Goal: Find specific page/section: Find specific page/section

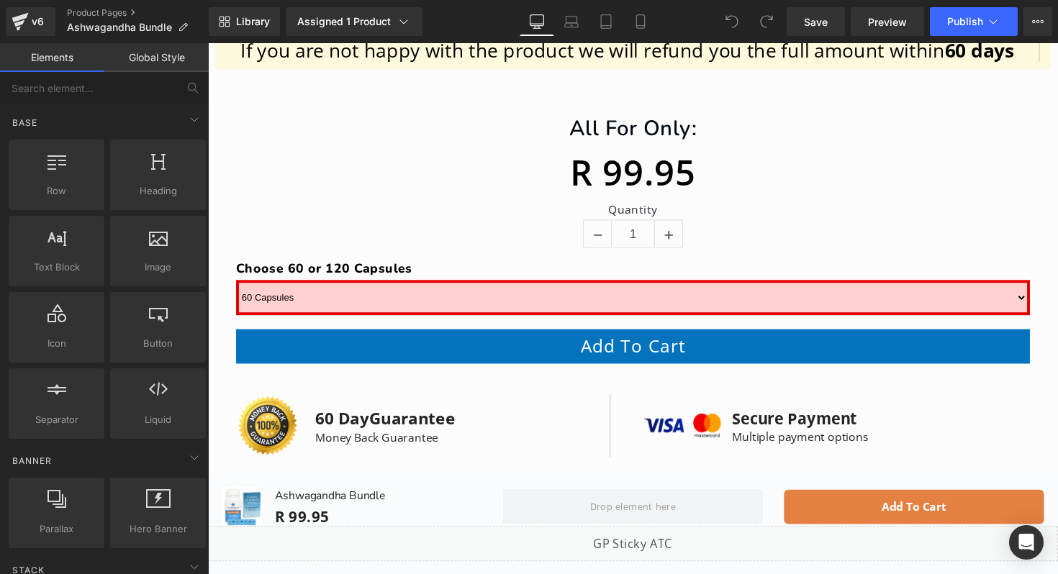
scroll to position [2355, 0]
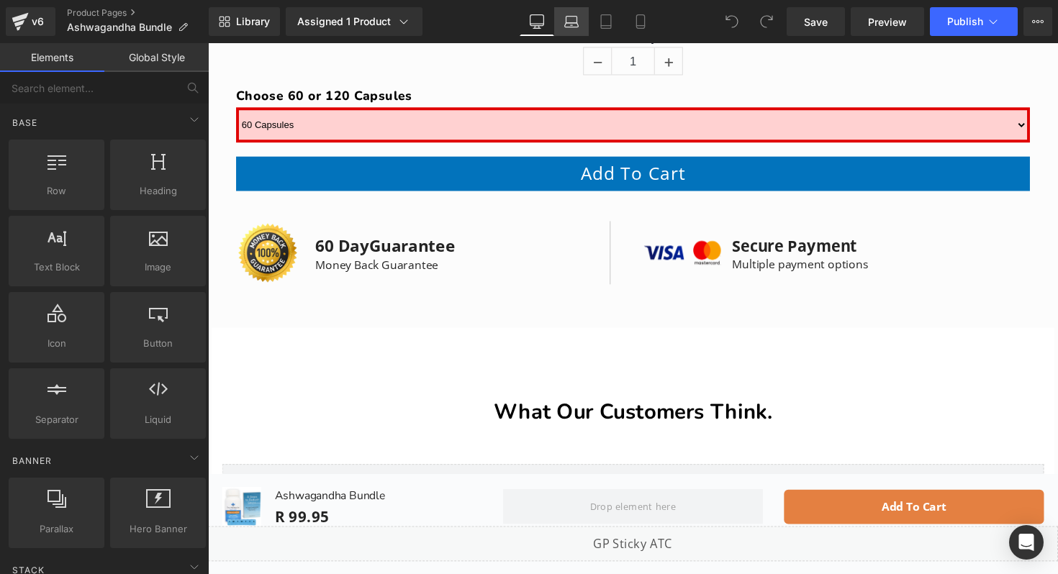
click at [566, 21] on icon at bounding box center [571, 21] width 14 height 14
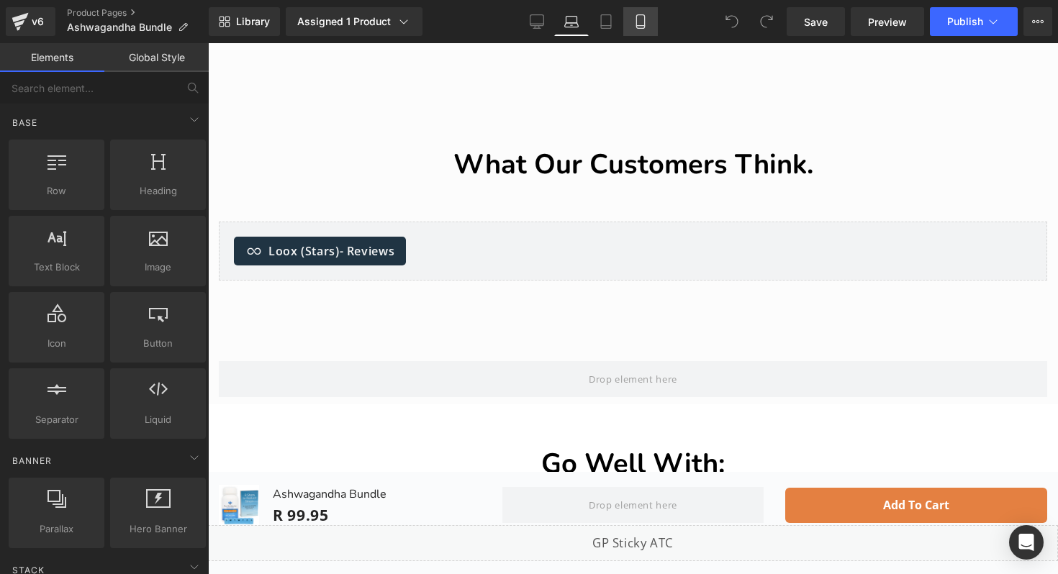
click at [638, 19] on icon at bounding box center [640, 21] width 14 height 14
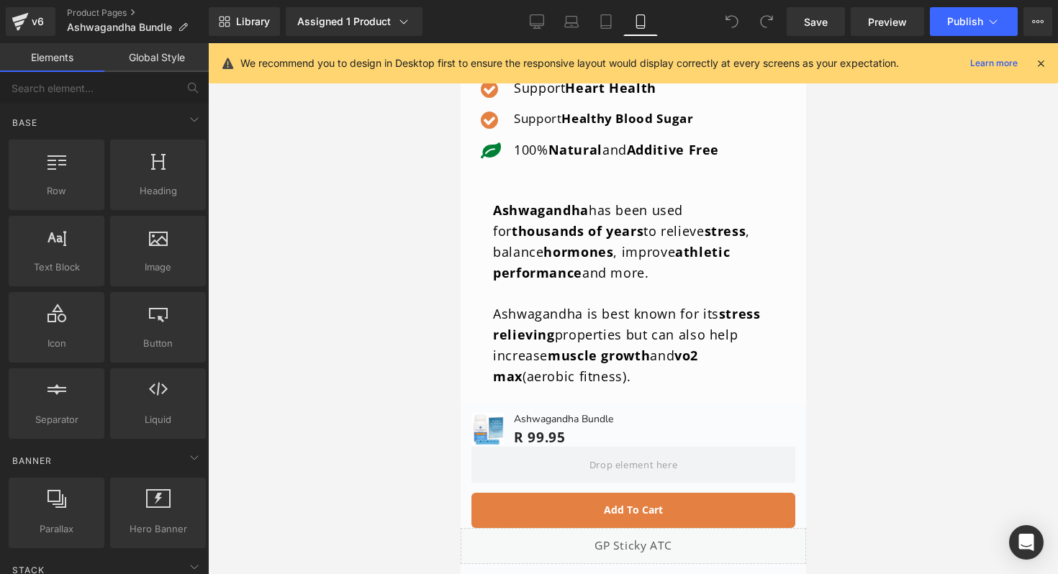
scroll to position [1000, 0]
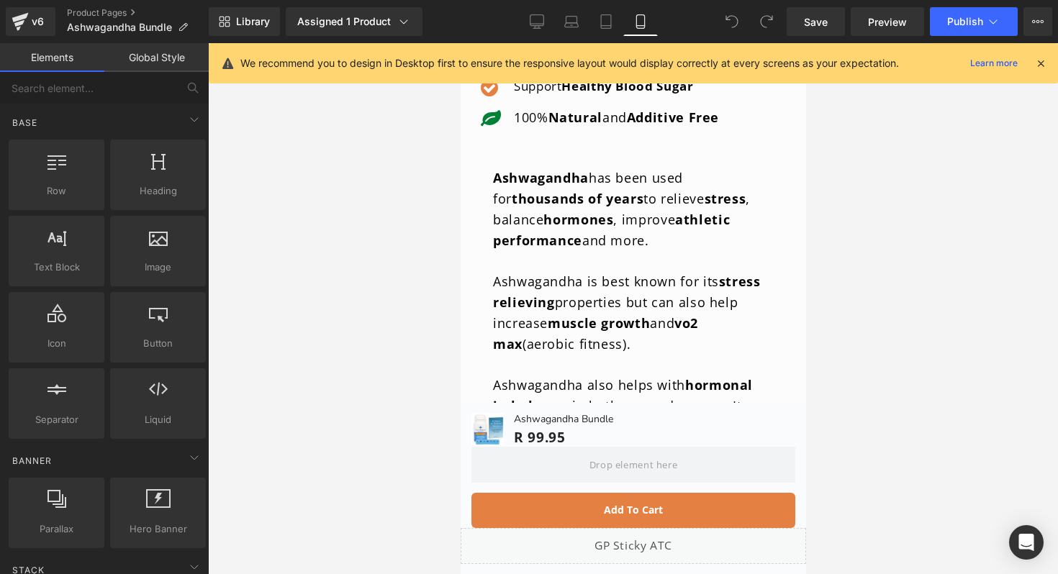
click at [557, 246] on strong "athletic performance" at bounding box center [610, 230] width 237 height 38
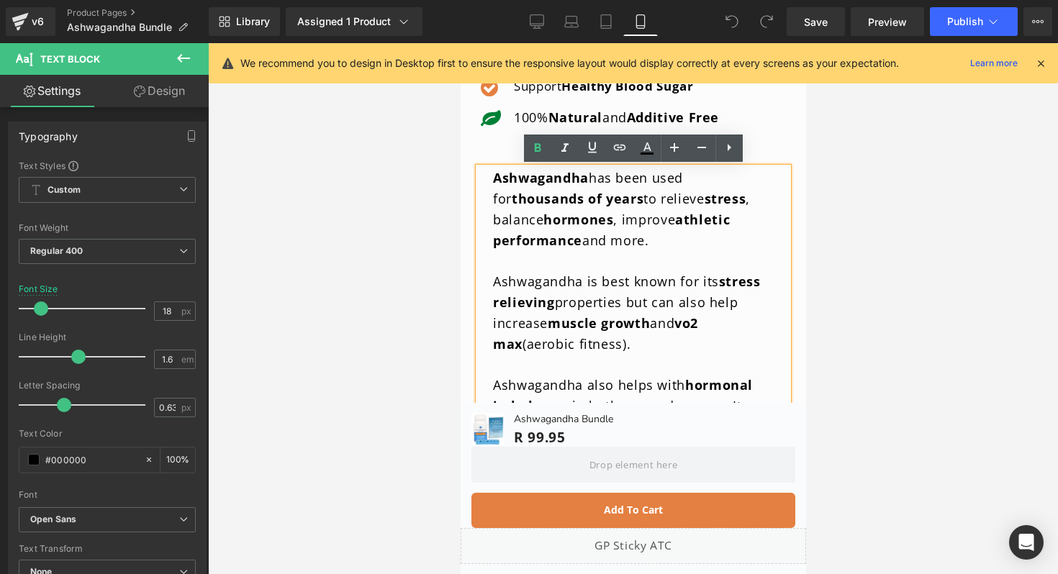
click at [569, 230] on p "Ashwagandha has been used for thousands of years to relieve stress , balance ho…" at bounding box center [632, 209] width 281 height 83
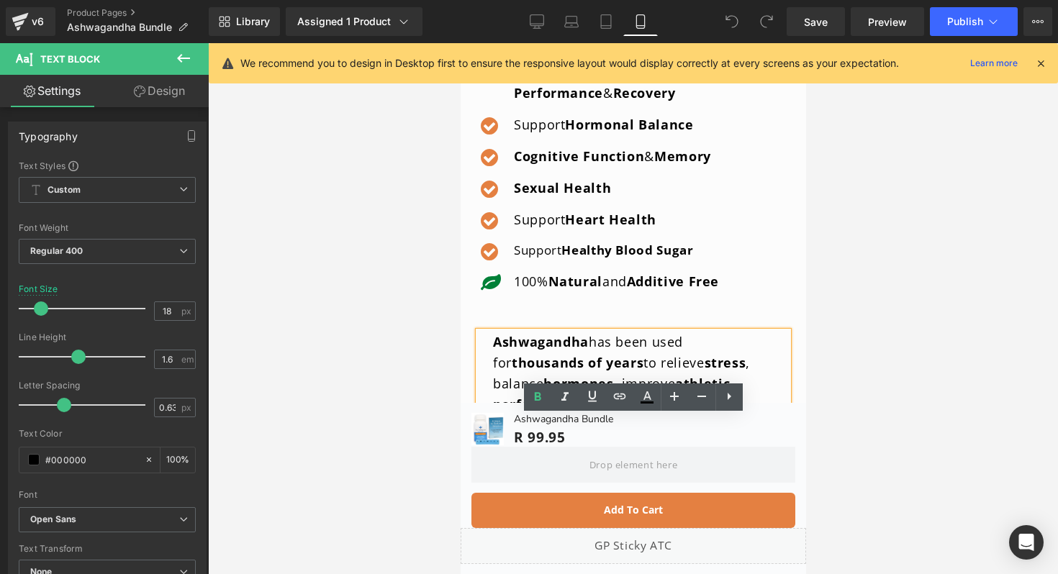
scroll to position [628, 0]
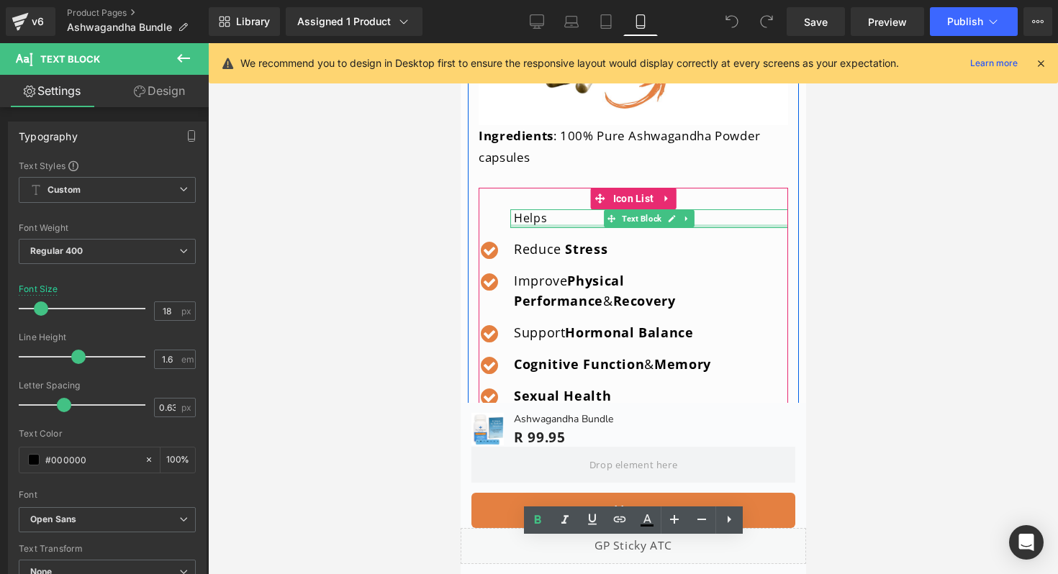
click at [544, 225] on div at bounding box center [648, 227] width 278 height 4
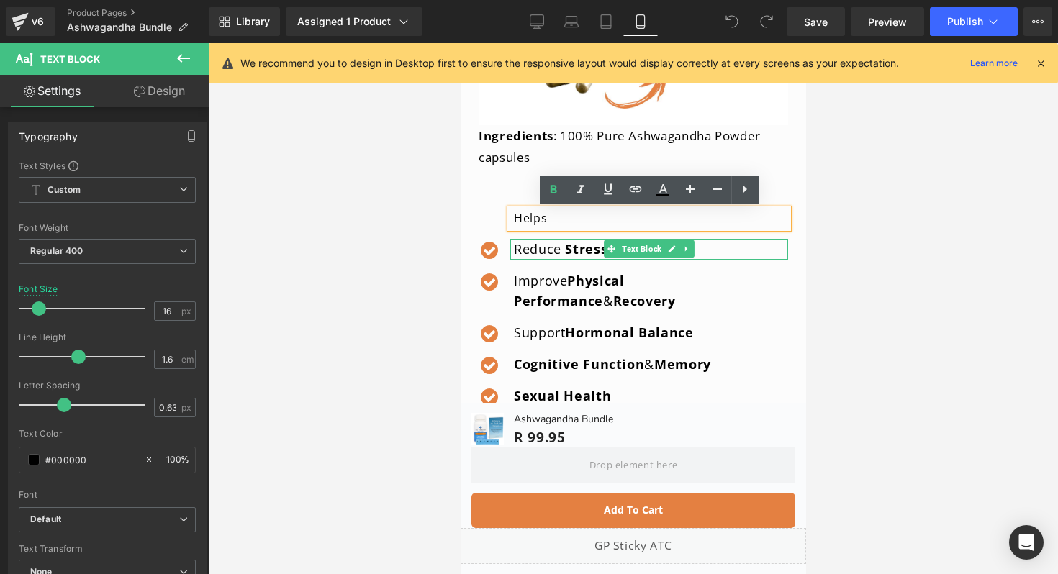
click at [530, 245] on span "Reduce" at bounding box center [536, 248] width 47 height 17
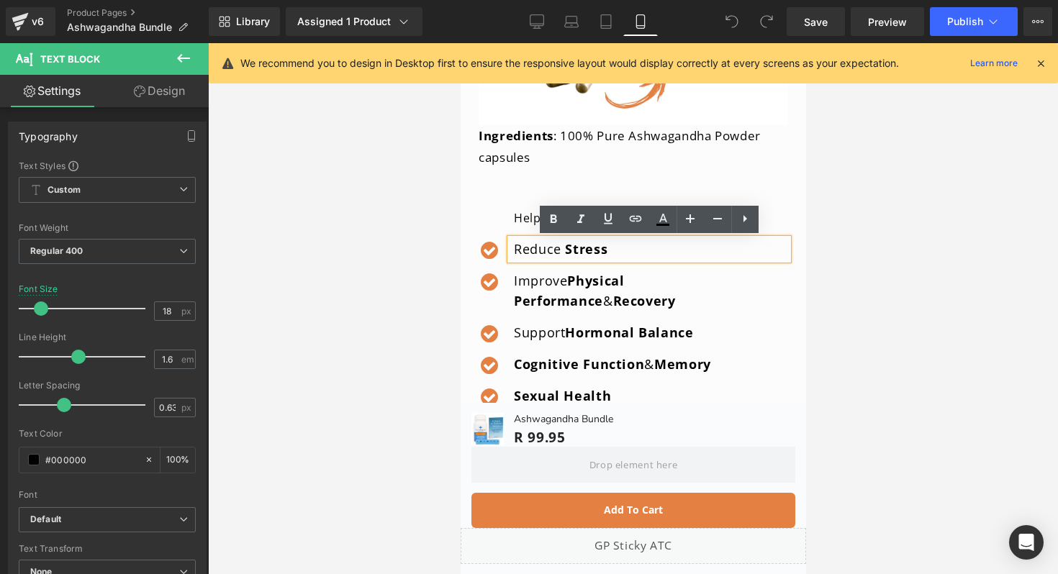
click at [612, 188] on div "Icon Helps Text Block Icon Reduce Stress Text Block Icon Improve Physical Perfo…" at bounding box center [632, 349] width 309 height 323
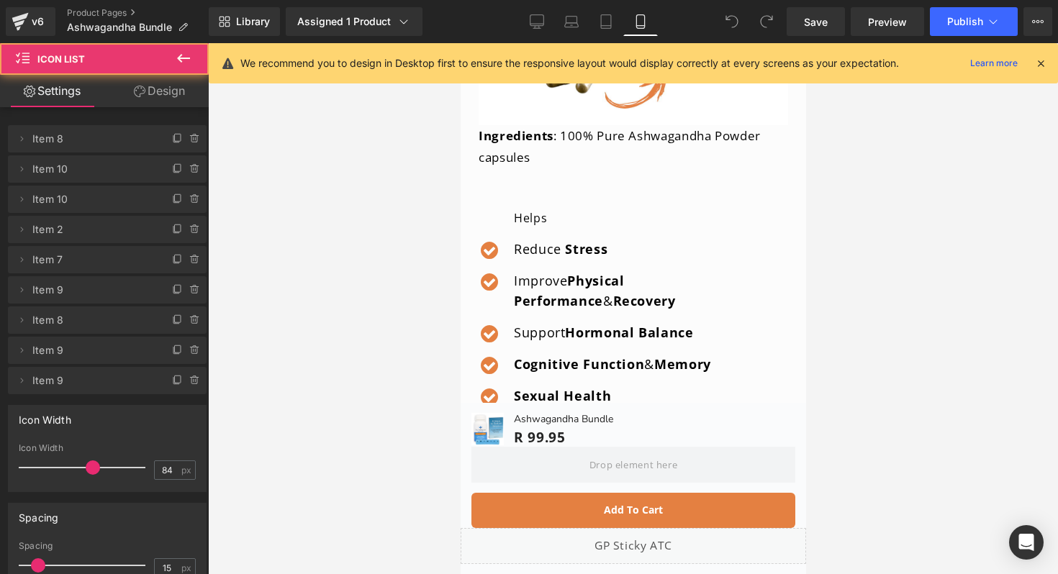
scroll to position [236, 0]
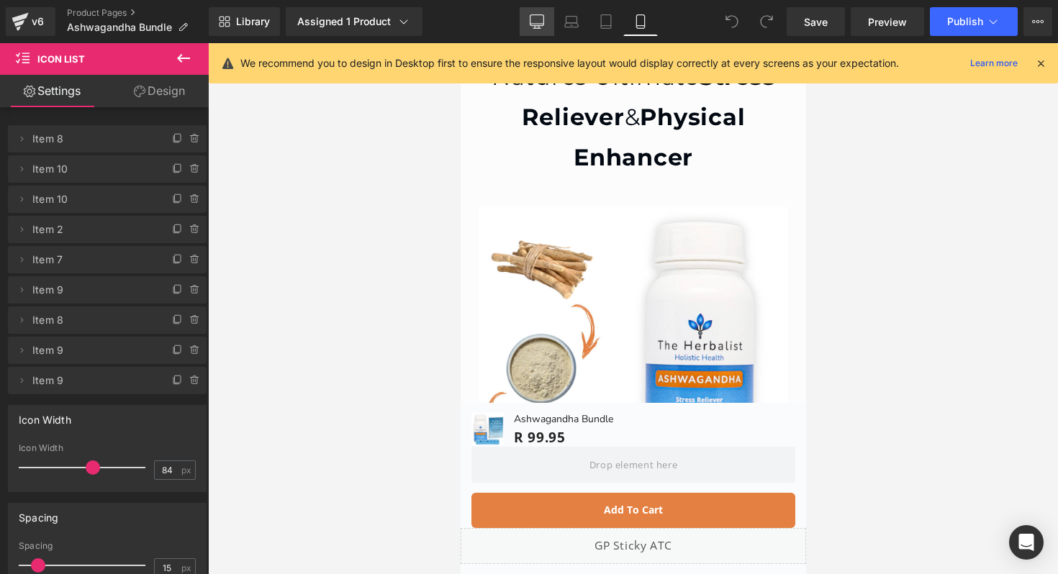
click at [539, 15] on icon at bounding box center [537, 21] width 14 height 14
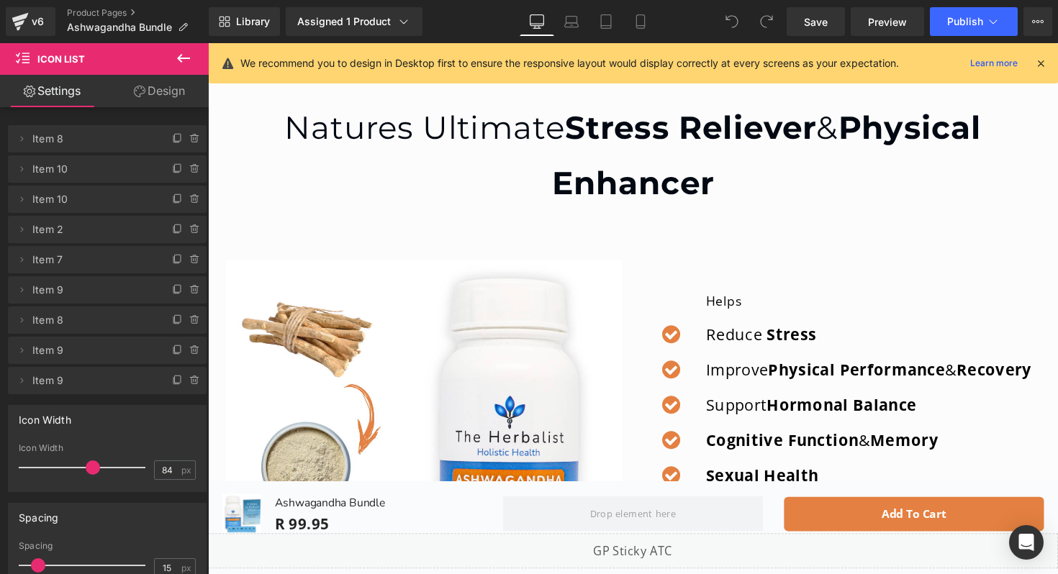
scroll to position [0, 0]
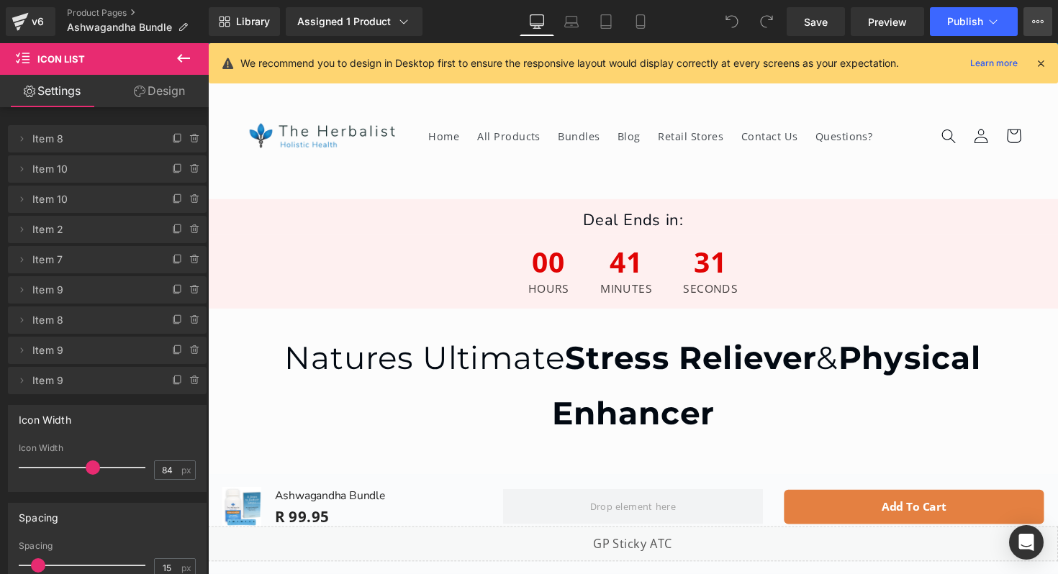
click at [1038, 19] on icon at bounding box center [1038, 22] width 12 height 12
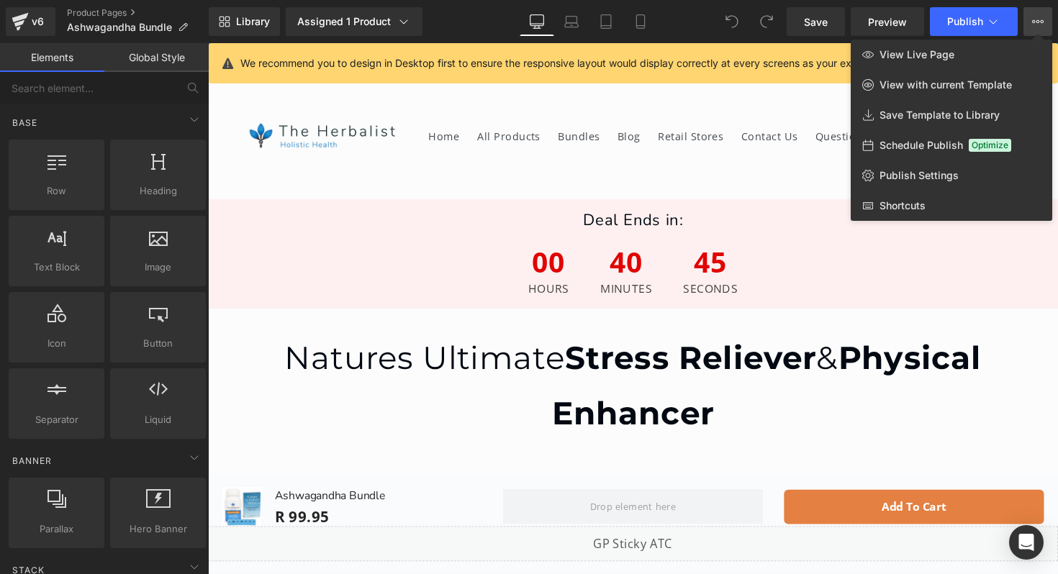
click at [487, 211] on div at bounding box center [633, 308] width 850 height 531
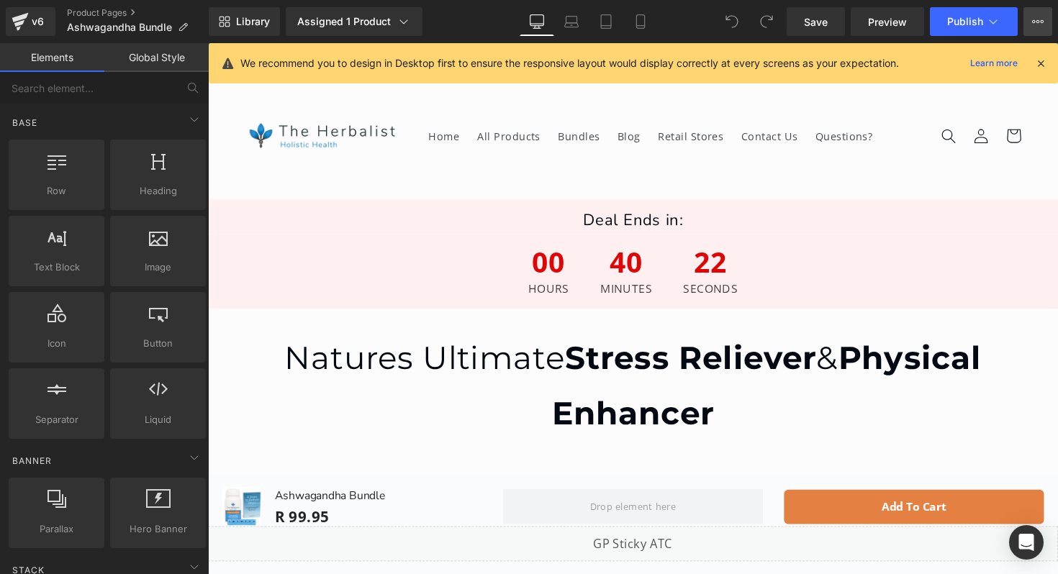
click at [1033, 32] on button "View Live Page View with current Template Save Template to Library Schedule Pub…" at bounding box center [1037, 21] width 29 height 29
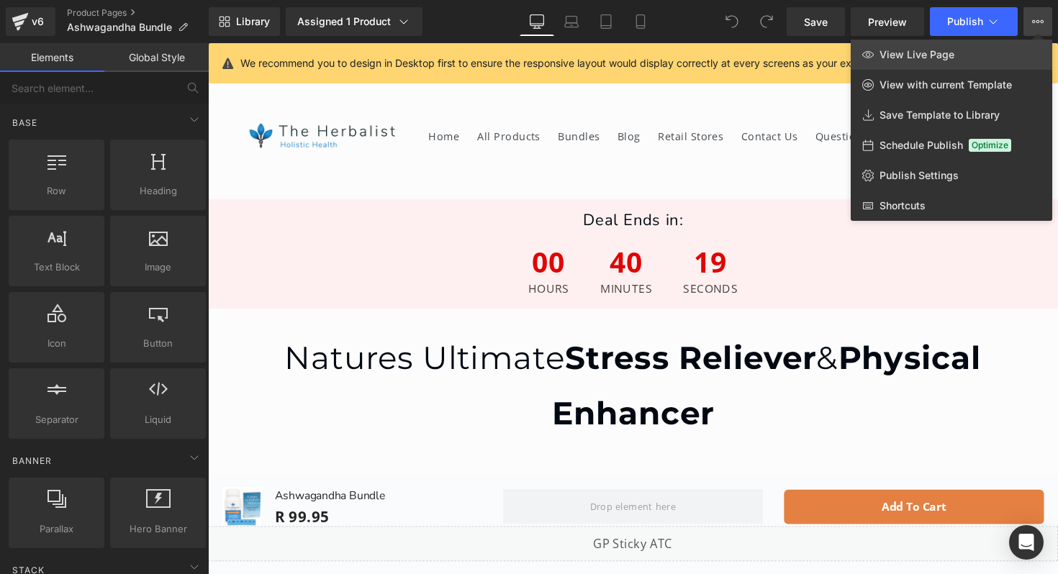
click at [971, 68] on link "View Live Page" at bounding box center [951, 55] width 201 height 30
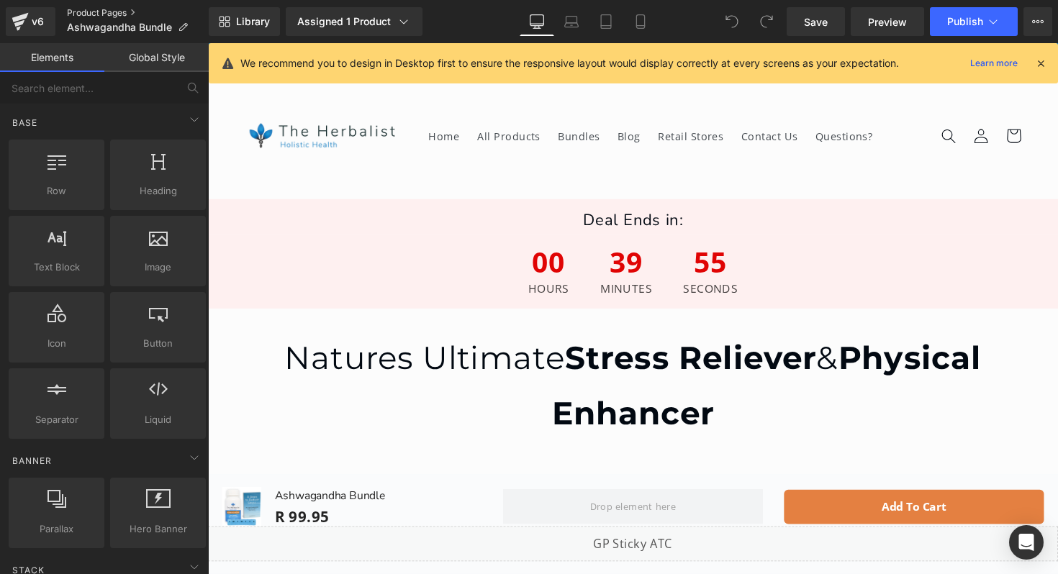
click at [82, 9] on link "Product Pages" at bounding box center [138, 13] width 142 height 12
